Goal: Download file/media

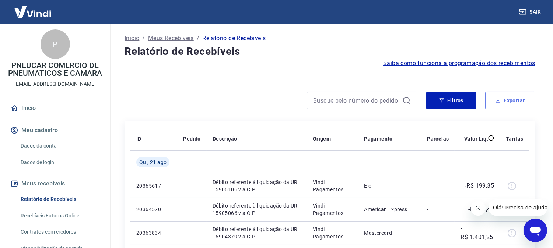
click at [521, 101] on button "Exportar" at bounding box center [511, 101] width 50 height 18
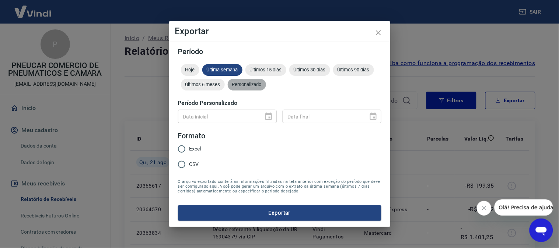
click at [252, 86] on span "Personalizado" at bounding box center [247, 85] width 38 height 6
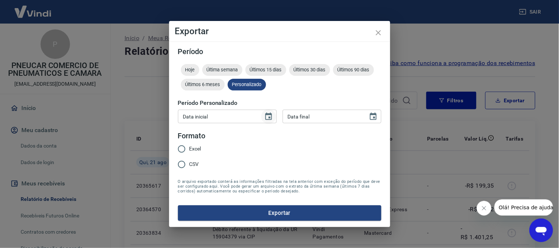
click at [267, 117] on icon "Choose date" at bounding box center [268, 116] width 9 height 9
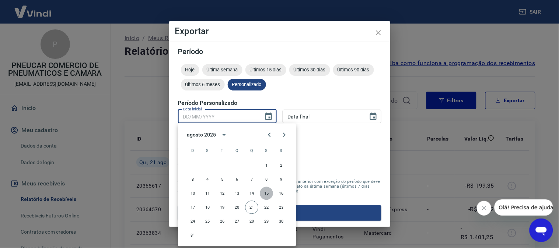
click at [264, 191] on button "15" at bounding box center [266, 193] width 13 height 13
type input "15/08/2025"
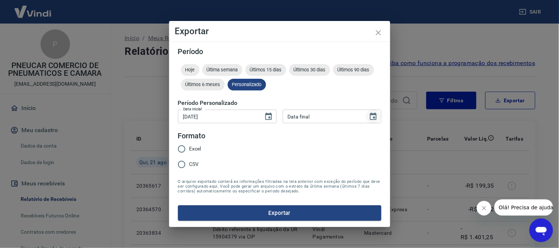
click at [376, 117] on icon "Choose date" at bounding box center [373, 116] width 7 height 7
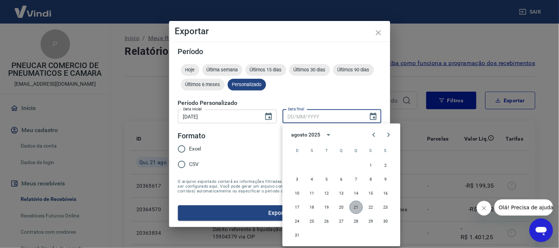
click at [355, 205] on button "21" at bounding box center [356, 207] width 13 height 13
type input "21/08/2025"
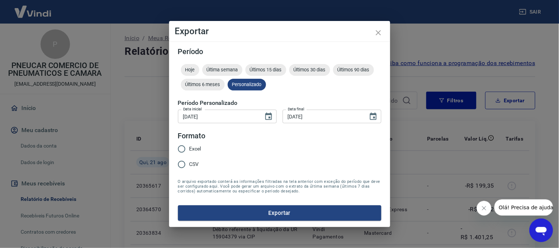
click at [183, 164] on input "CSV" at bounding box center [181, 164] width 15 height 15
radio input "true"
click at [274, 212] on button "Exportar" at bounding box center [280, 213] width 204 height 15
